Goal: Find specific page/section

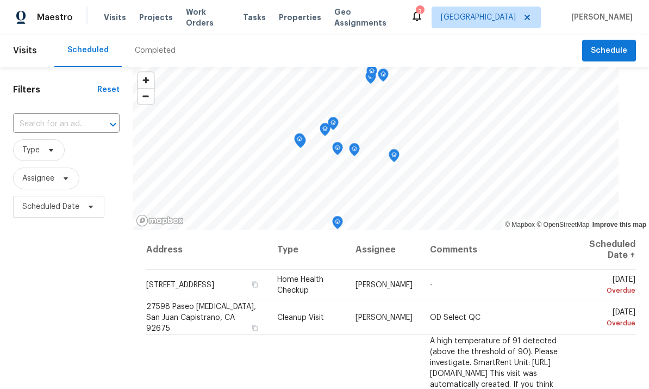
click at [202, 16] on span "Work Orders" at bounding box center [208, 18] width 44 height 22
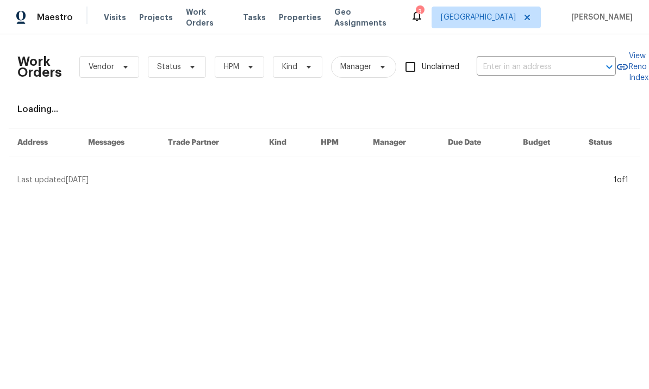
click at [544, 72] on input "text" at bounding box center [531, 67] width 109 height 17
type input "7840"
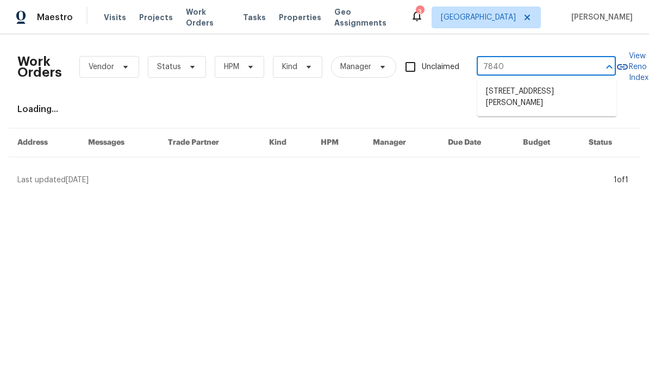
click at [527, 104] on li "[STREET_ADDRESS][PERSON_NAME]" at bounding box center [546, 97] width 139 height 29
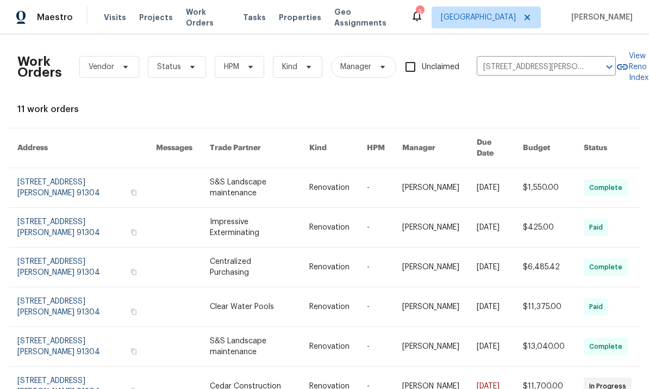
click at [537, 184] on link at bounding box center [553, 187] width 61 height 39
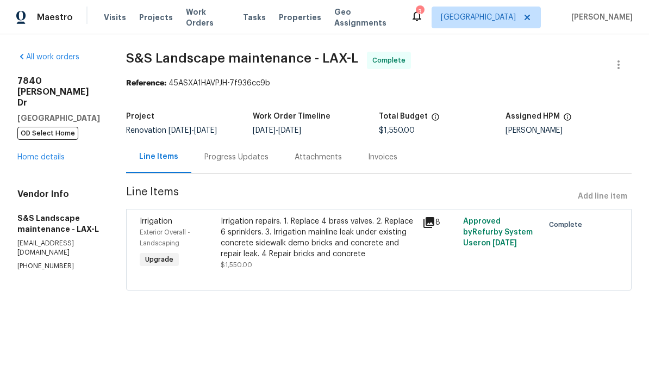
click at [48, 153] on link "Home details" at bounding box center [40, 157] width 47 height 8
